Goal: Complete application form

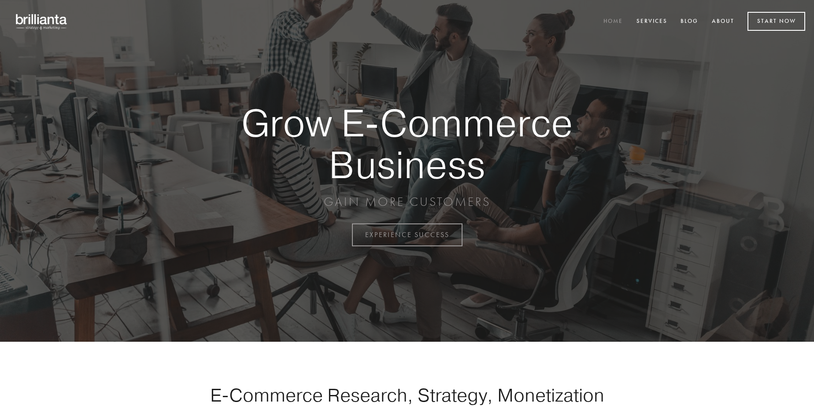
scroll to position [2308, 0]
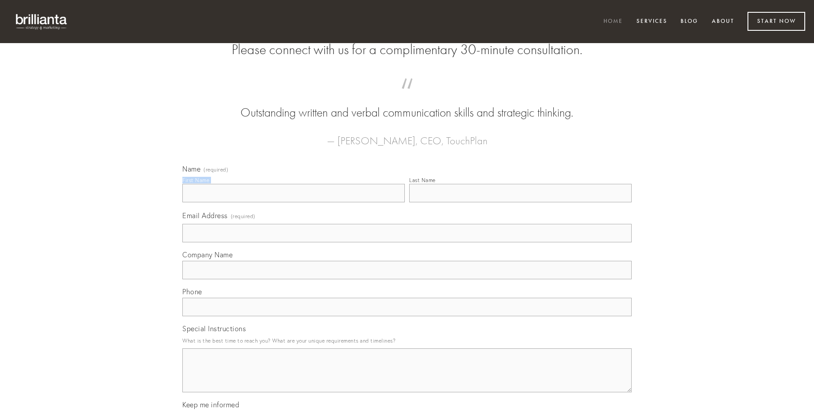
type input "[PERSON_NAME]"
click at [520, 203] on input "Last Name" at bounding box center [520, 193] width 222 height 18
type input "[PERSON_NAME]"
click at [407, 243] on input "Email Address (required)" at bounding box center [406, 233] width 449 height 18
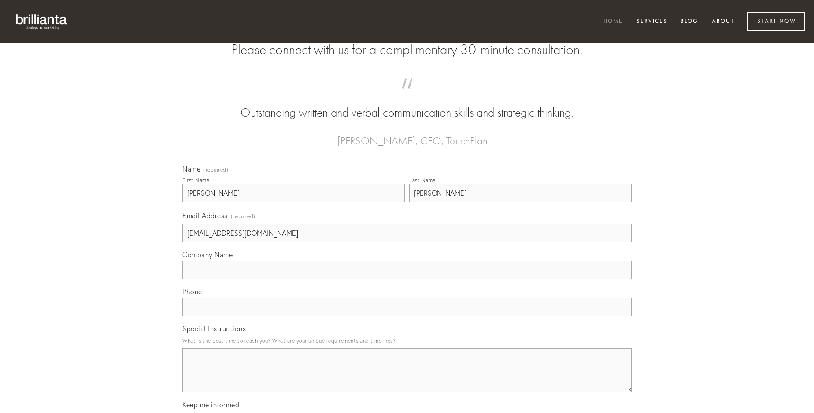
type input "[EMAIL_ADDRESS][DOMAIN_NAME]"
click at [407, 280] on input "Company Name" at bounding box center [406, 270] width 449 height 18
type input "capto"
click at [407, 317] on input "text" at bounding box center [406, 307] width 449 height 18
click at [407, 379] on textarea "Special Instructions" at bounding box center [406, 371] width 449 height 44
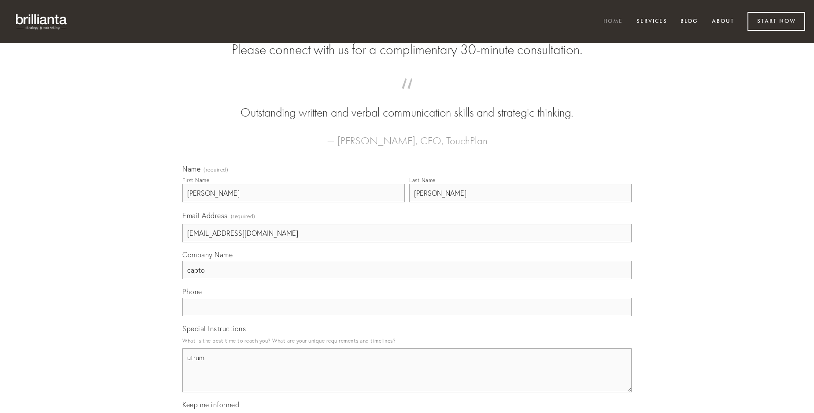
type textarea "utrum"
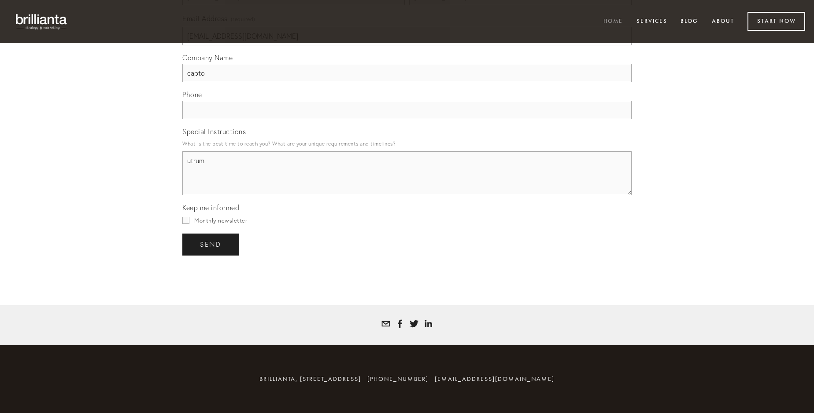
click at [211, 244] on span "send" at bounding box center [211, 245] width 22 height 8
